Goal: Check status

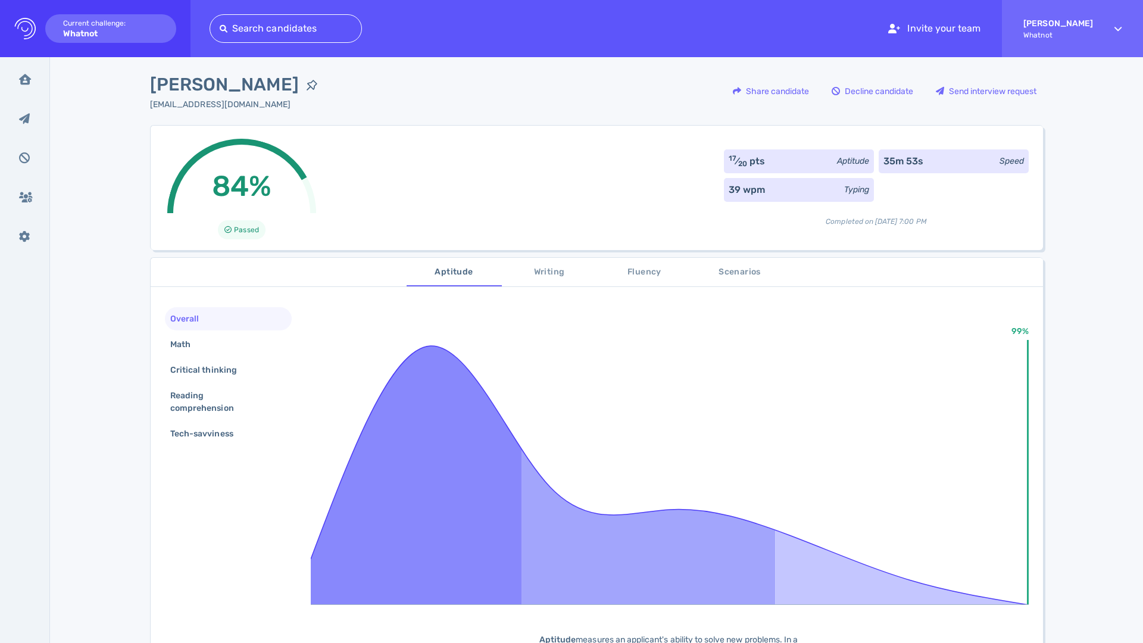
scroll to position [14, 0]
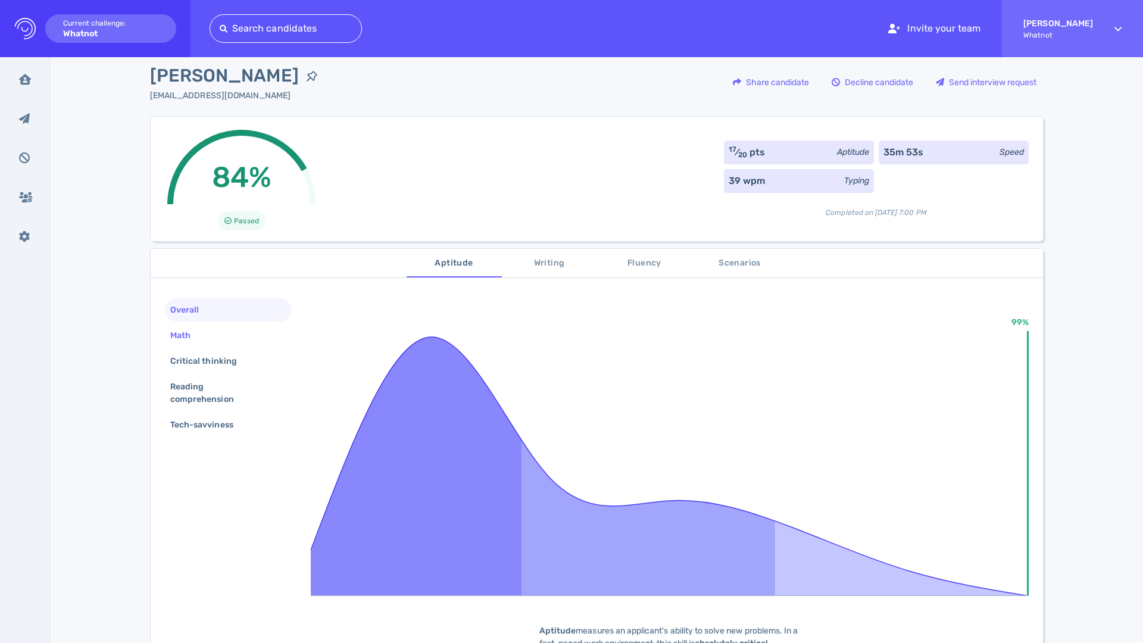
click at [199, 333] on div "Math" at bounding box center [186, 335] width 37 height 17
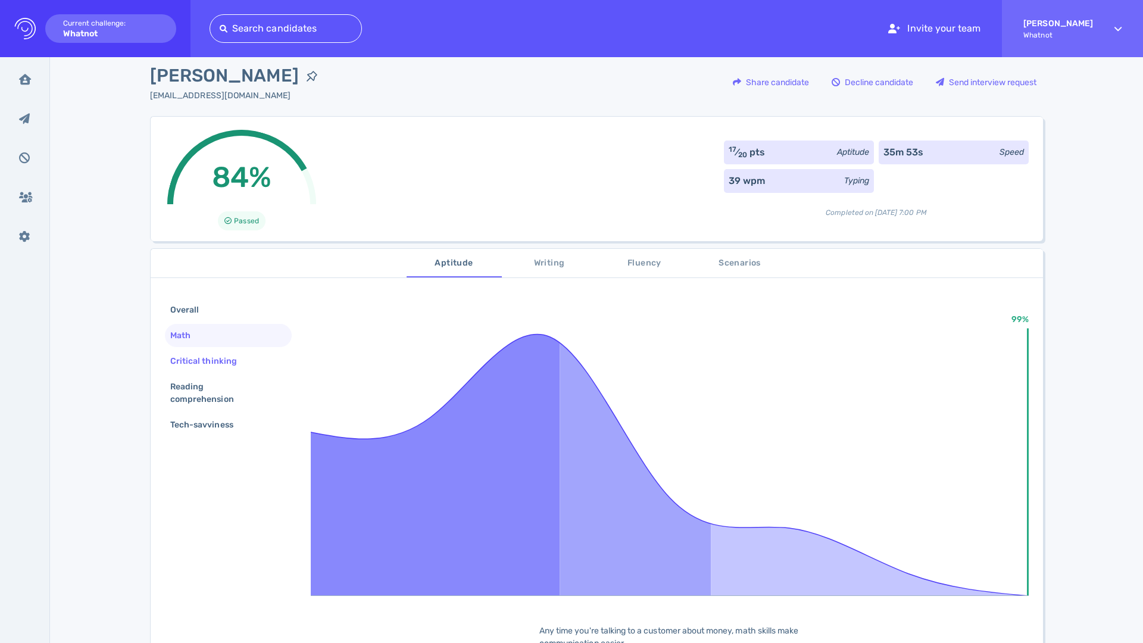
click at [201, 357] on div "Critical thinking" at bounding box center [209, 360] width 83 height 17
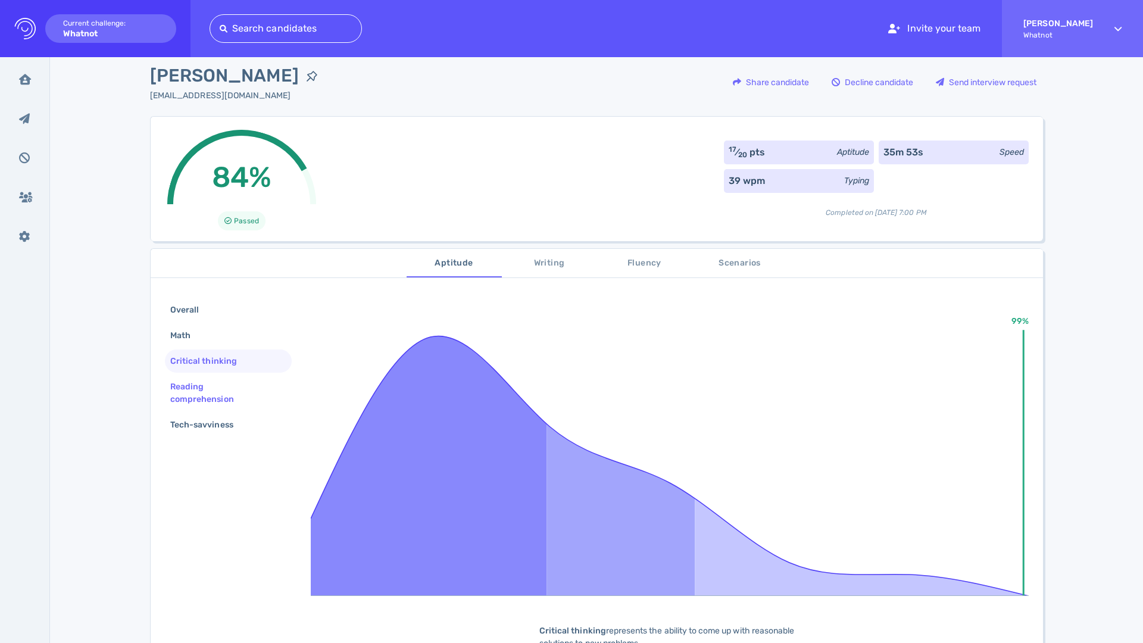
click at [202, 388] on div "Reading comprehension" at bounding box center [223, 393] width 111 height 30
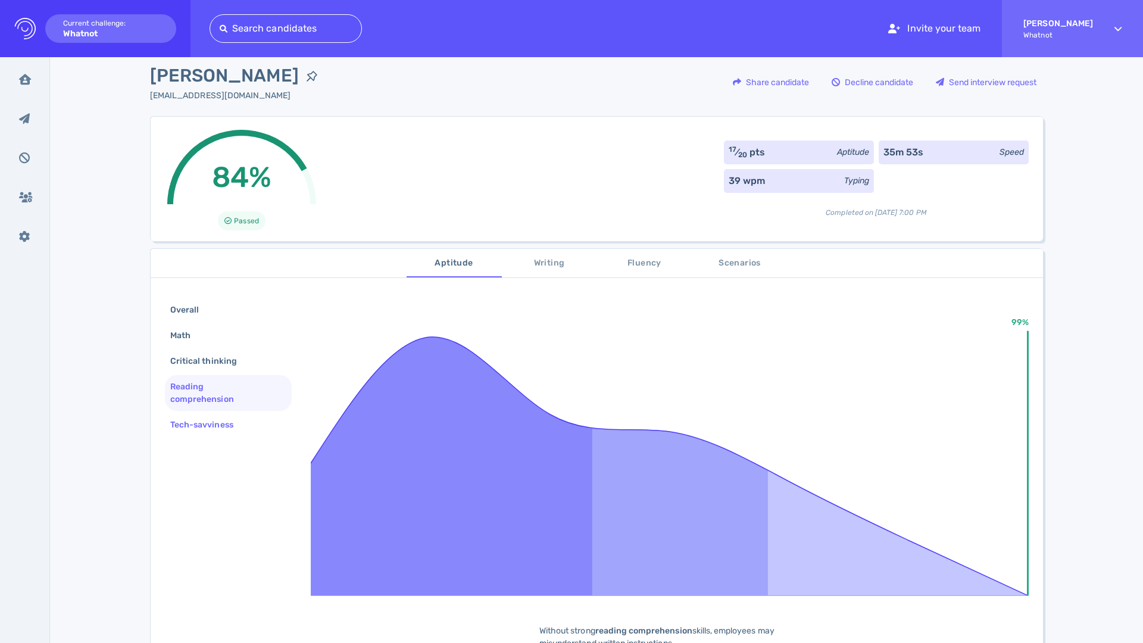
click at [220, 425] on div "Tech-savviness" at bounding box center [208, 424] width 80 height 17
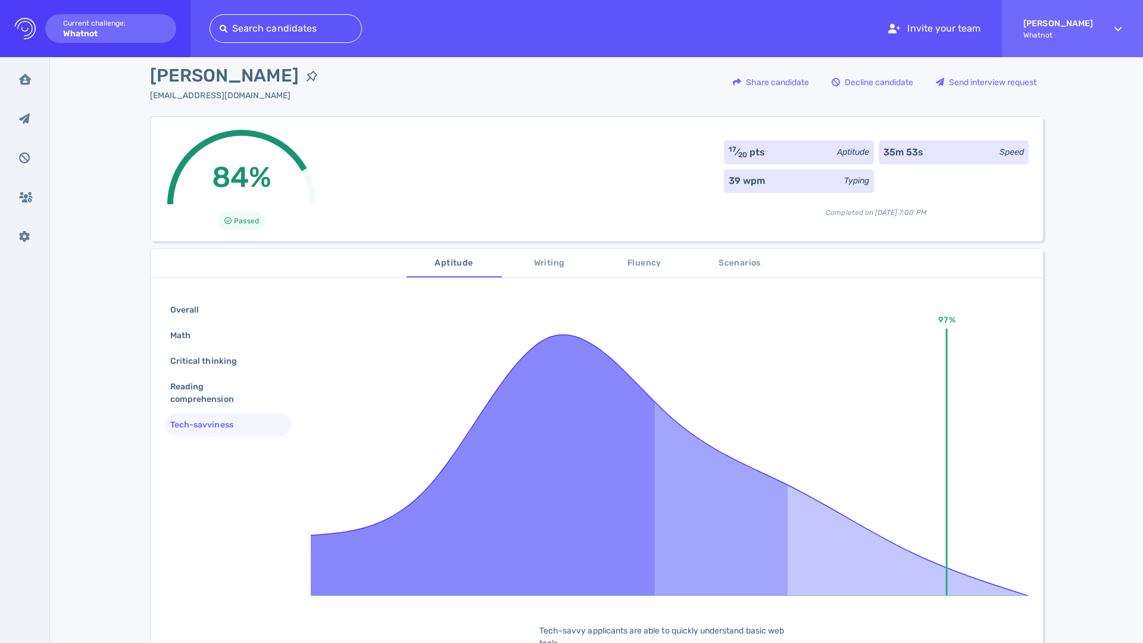
scroll to position [11, 0]
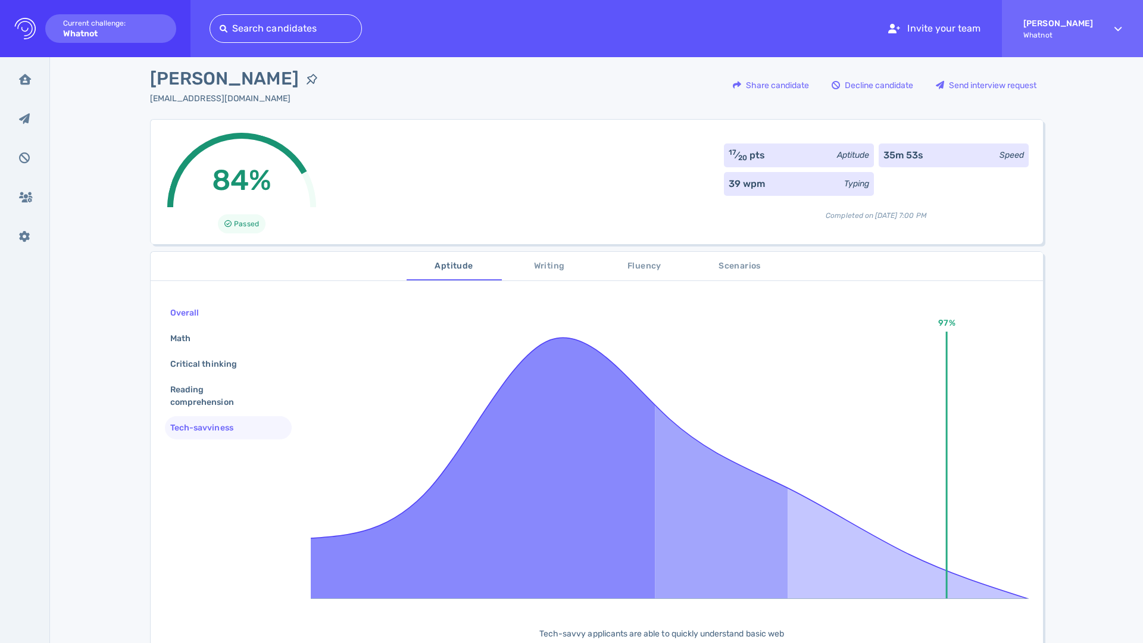
click at [205, 313] on div "Overall" at bounding box center [190, 312] width 45 height 17
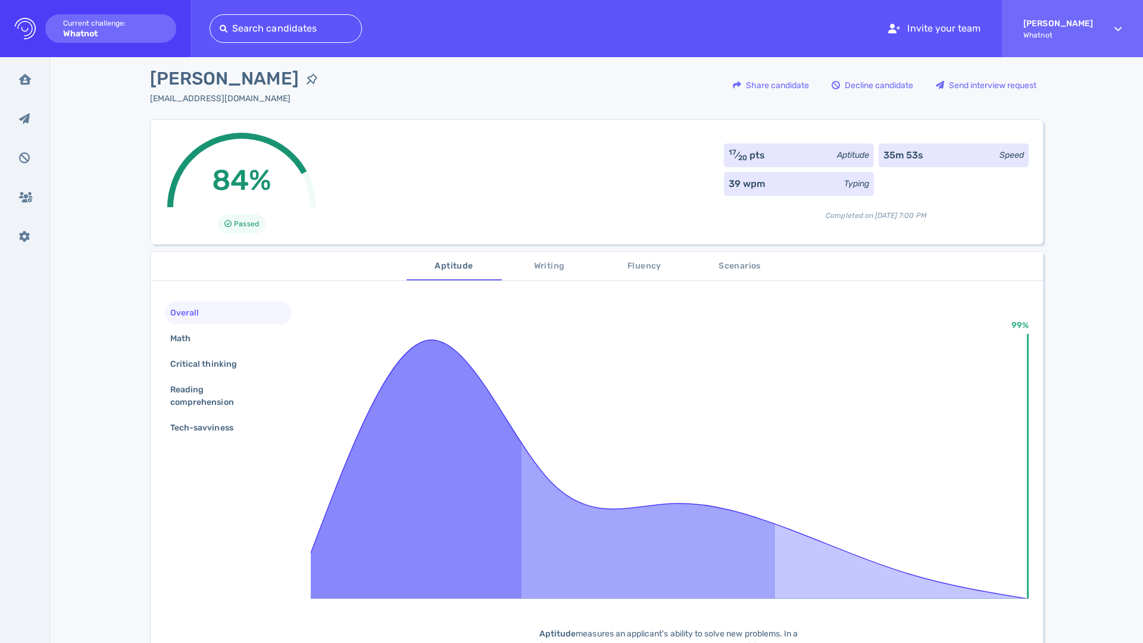
click at [720, 269] on span "Scenarios" at bounding box center [740, 266] width 81 height 15
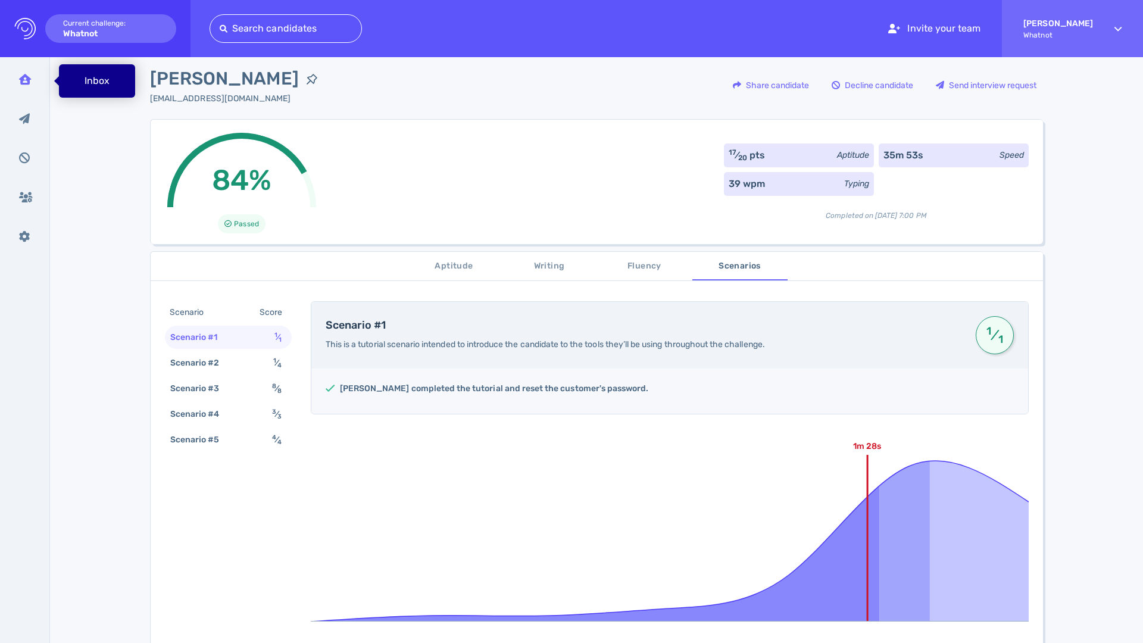
click at [26, 85] on div "Inbox" at bounding box center [25, 79] width 31 height 30
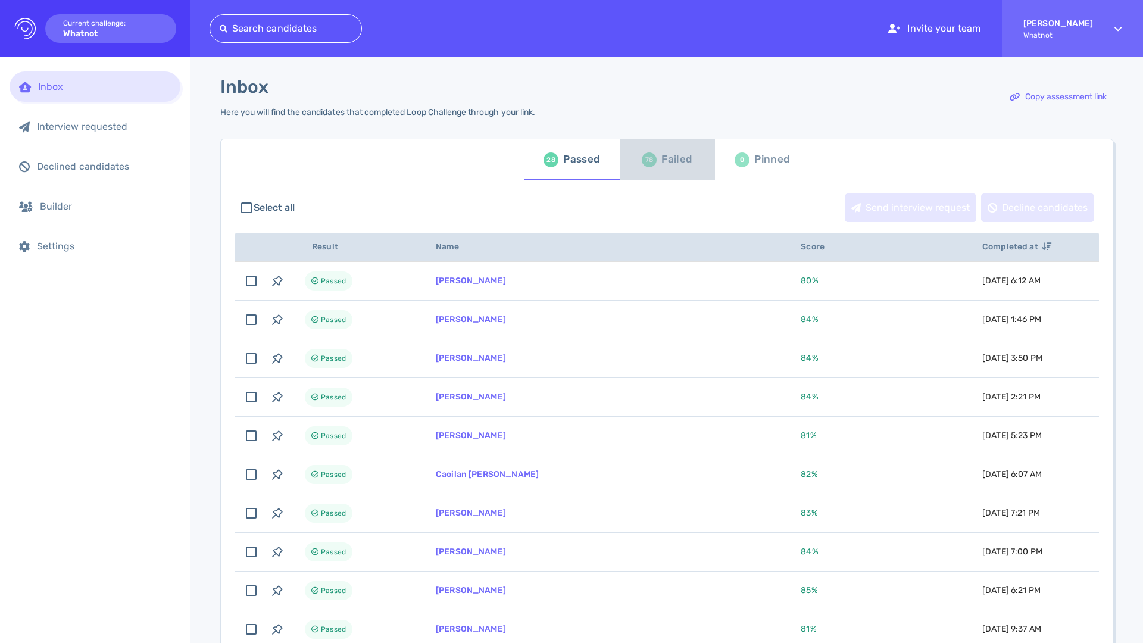
click at [653, 160] on div "78" at bounding box center [649, 159] width 15 height 15
